Goal: Task Accomplishment & Management: Manage account settings

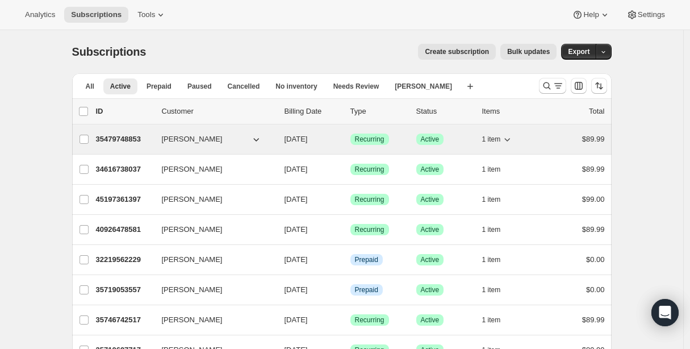
click at [134, 141] on p "35479748853" at bounding box center [124, 139] width 57 height 11
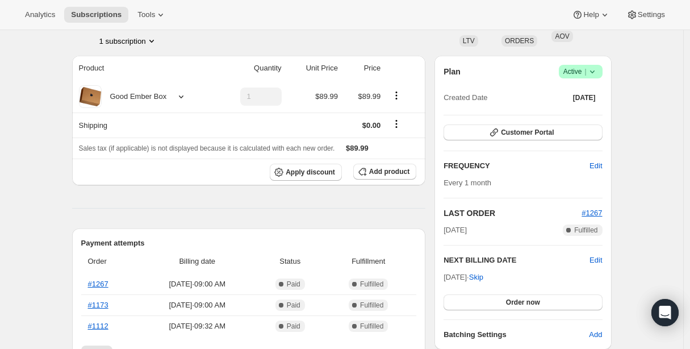
scroll to position [79, 0]
click at [508, 302] on button "Order now" at bounding box center [523, 302] width 159 height 16
click at [508, 302] on span "Click to confirm" at bounding box center [523, 302] width 52 height 9
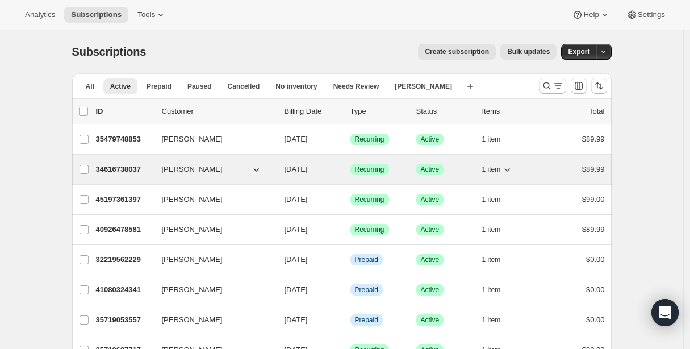
click at [124, 166] on p "34616738037" at bounding box center [124, 169] width 57 height 11
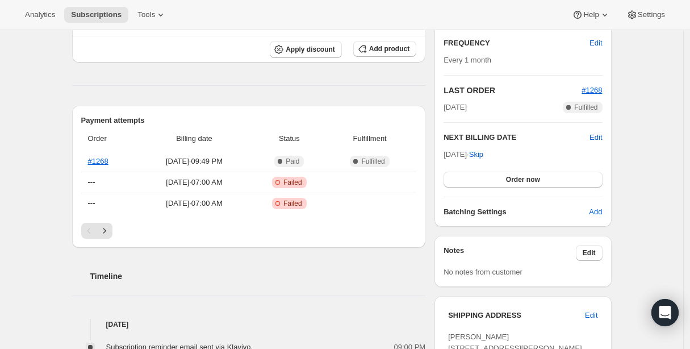
scroll to position [306, 0]
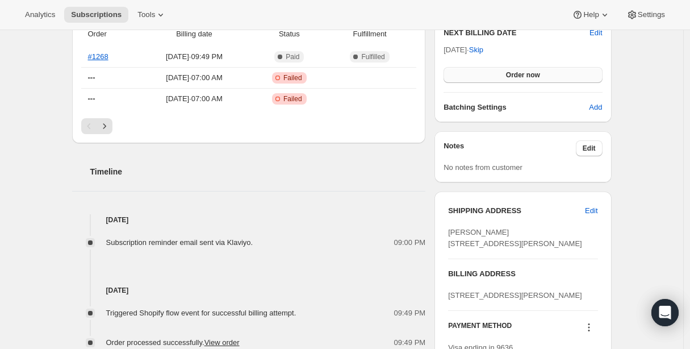
click at [481, 71] on button "Order now" at bounding box center [523, 75] width 159 height 16
click at [481, 72] on button "Click to confirm" at bounding box center [523, 75] width 159 height 16
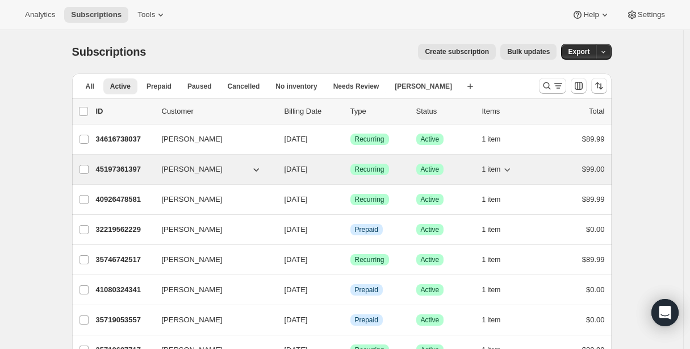
click at [122, 168] on p "45197361397" at bounding box center [124, 169] width 57 height 11
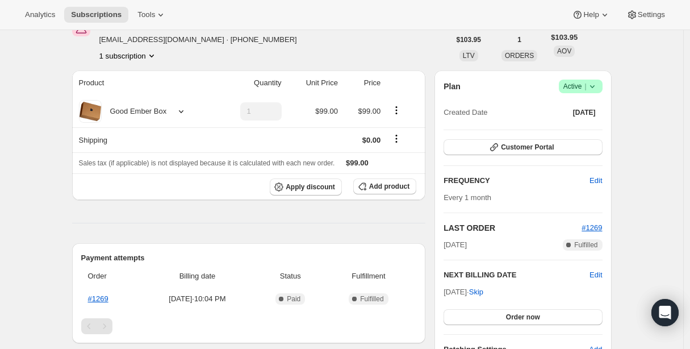
scroll to position [216, 0]
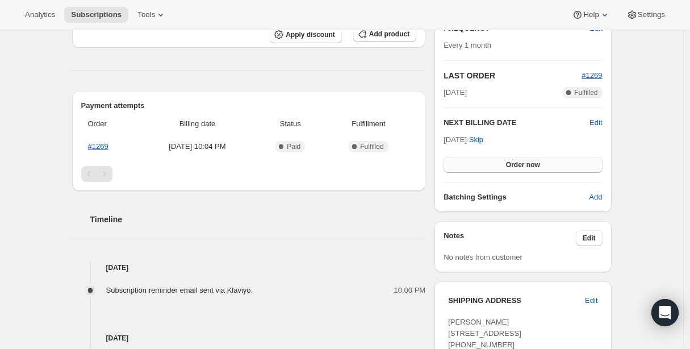
click at [504, 161] on button "Order now" at bounding box center [523, 165] width 159 height 16
click at [504, 161] on span "Click to confirm" at bounding box center [523, 164] width 52 height 9
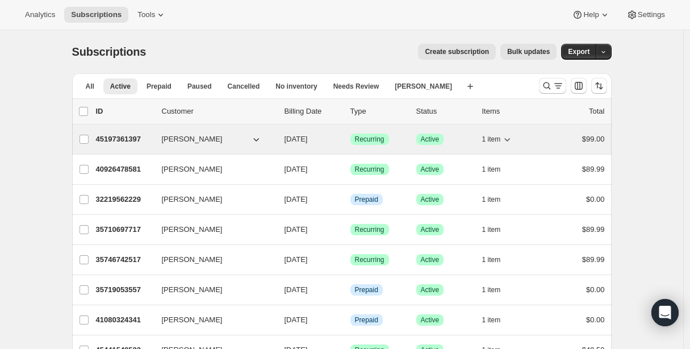
click at [122, 137] on p "45197361397" at bounding box center [124, 139] width 57 height 11
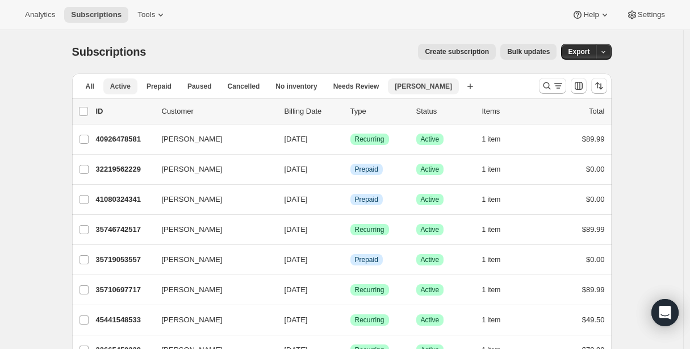
click at [407, 90] on span "[PERSON_NAME]" at bounding box center [423, 86] width 57 height 9
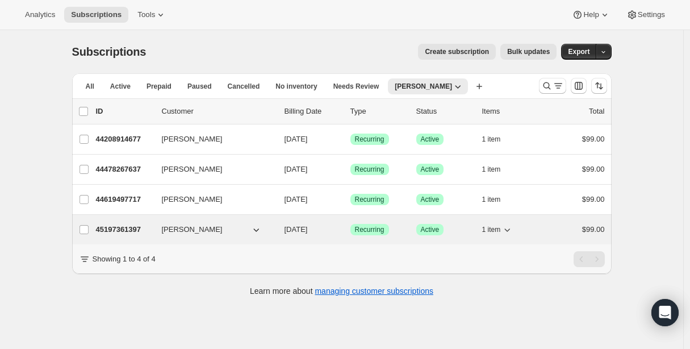
click at [120, 228] on p "45197361397" at bounding box center [124, 229] width 57 height 11
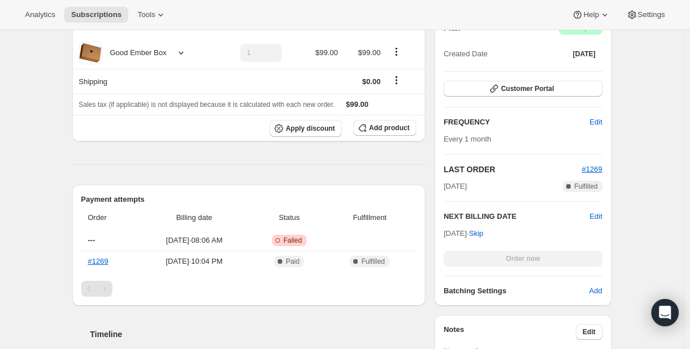
scroll to position [231, 0]
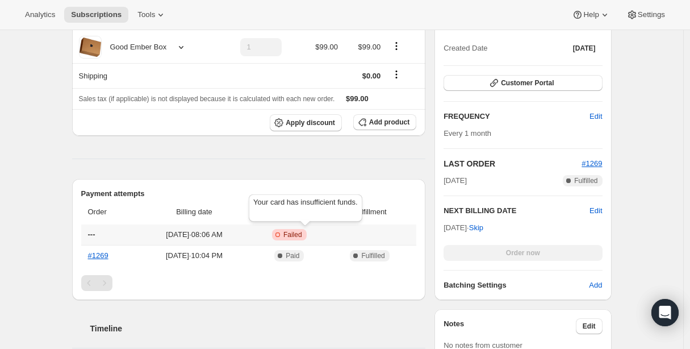
click at [302, 233] on span "Failed" at bounding box center [292, 234] width 19 height 9
click at [60, 215] on div "Subscription #45197361397. This page is ready Subscription #45197361397 Success…" at bounding box center [341, 235] width 683 height 872
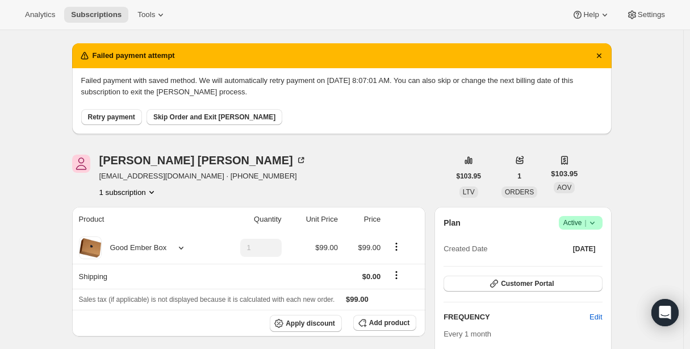
scroll to position [0, 0]
